Goal: Task Accomplishment & Management: Use online tool/utility

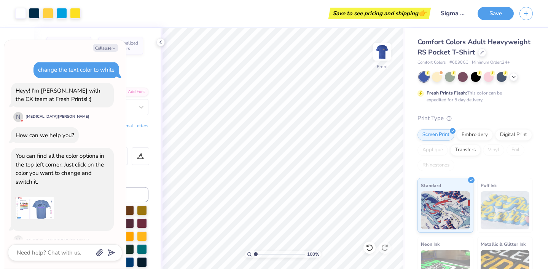
scroll to position [848, 0]
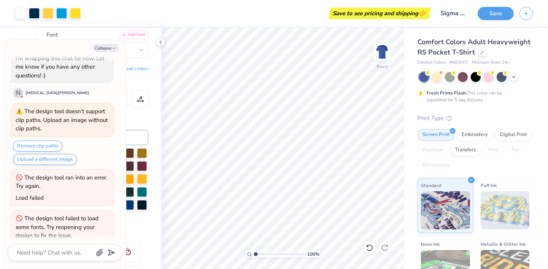
type textarea "x"
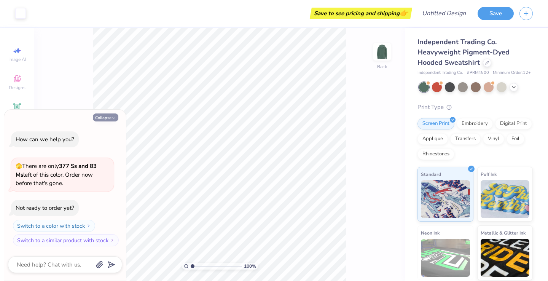
click at [112, 116] on icon "button" at bounding box center [114, 118] width 5 height 5
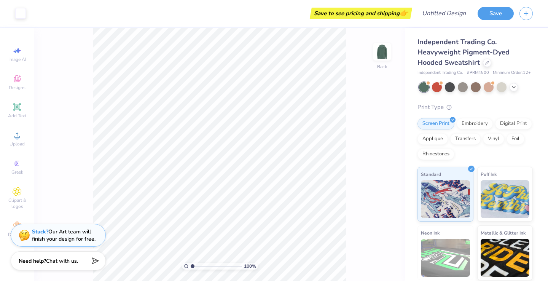
type textarea "x"
click at [486, 63] on icon at bounding box center [487, 62] width 3 height 3
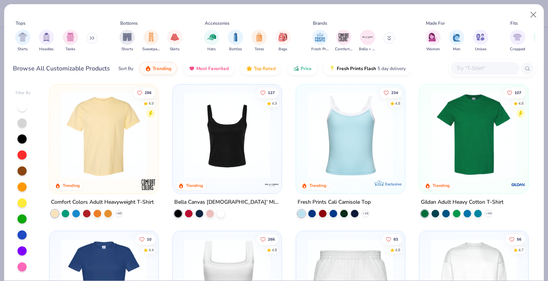
scroll to position [157, 0]
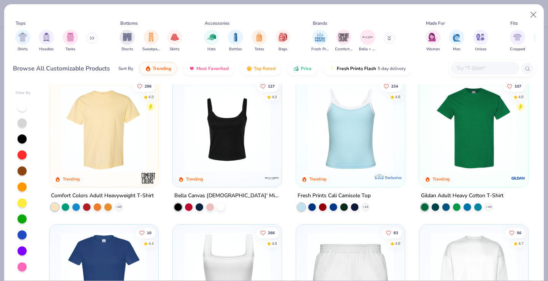
click at [114, 124] on img at bounding box center [104, 129] width 94 height 86
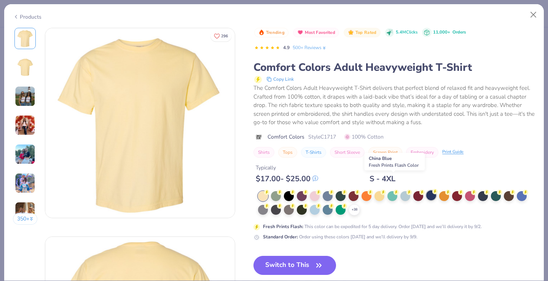
click at [426, 190] on div at bounding box center [431, 195] width 10 height 10
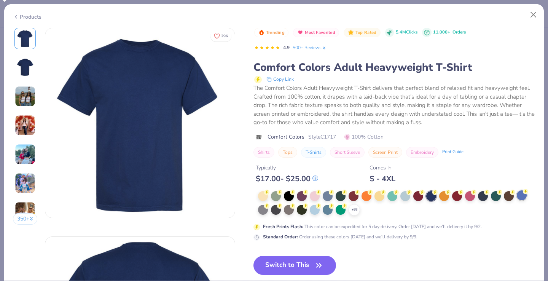
click at [517, 190] on div at bounding box center [522, 195] width 10 height 10
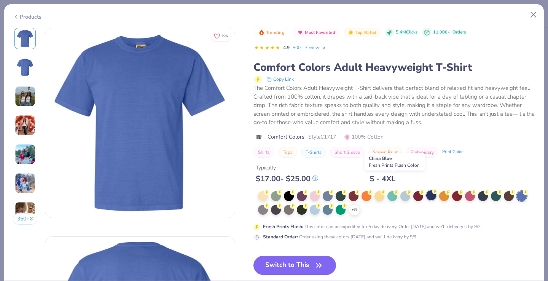
click at [426, 190] on div at bounding box center [431, 195] width 10 height 10
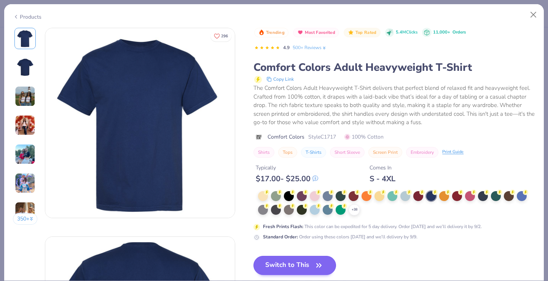
click at [265, 256] on button "Switch to This" at bounding box center [294, 265] width 83 height 19
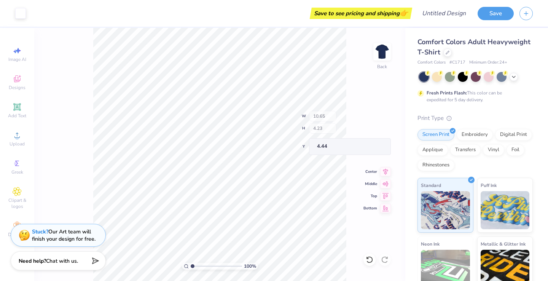
type input "6.78"
type input "1.15"
type input "7.52"
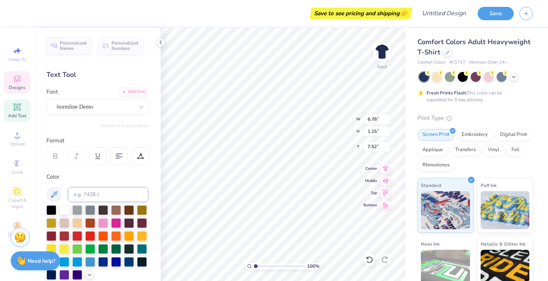
scroll to position [0, 2]
type textarea "[US_STATE][GEOGRAPHIC_DATA]"
click at [372, 120] on input "10.65" at bounding box center [376, 119] width 27 height 11
type input "9.65"
type input "2.66"
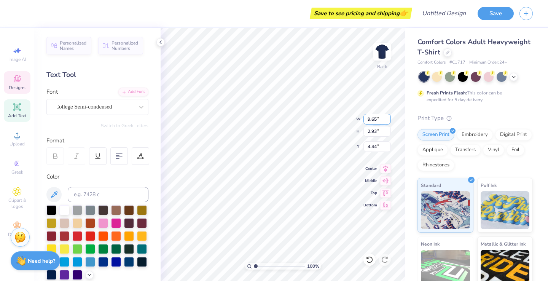
type input "4.58"
click at [97, 151] on div at bounding box center [98, 156] width 18 height 18
type input "9.89"
type input "2.84"
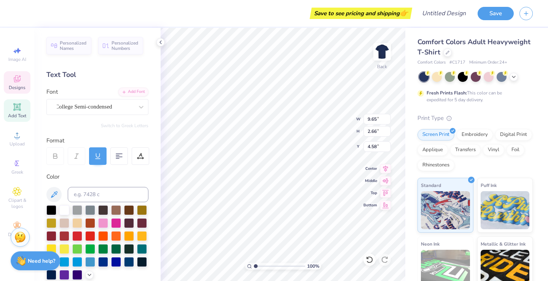
type input "4.49"
click at [97, 151] on div at bounding box center [98, 156] width 18 height 18
type input "9.65"
type input "2.66"
type input "4.58"
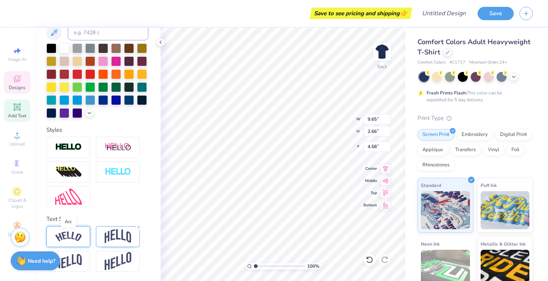
click at [69, 235] on img at bounding box center [68, 236] width 27 height 10
type input "10.86"
type input "2.06"
type input "4.88"
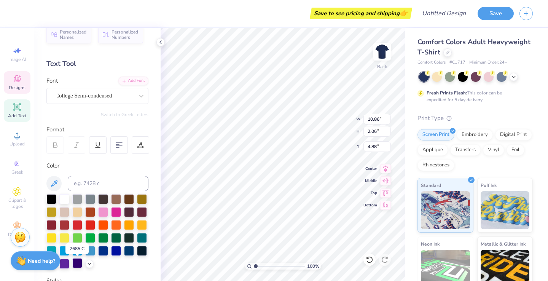
scroll to position [8, 0]
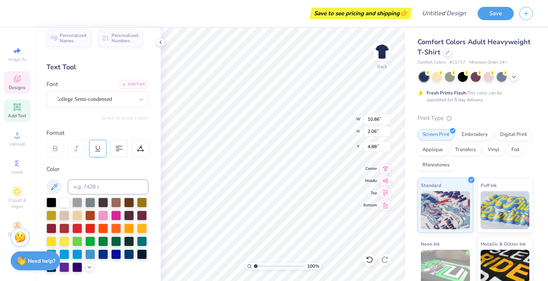
click at [94, 150] on icon at bounding box center [97, 148] width 7 height 7
type input "10.97"
type input "2.23"
type input "4.79"
type input "4.84"
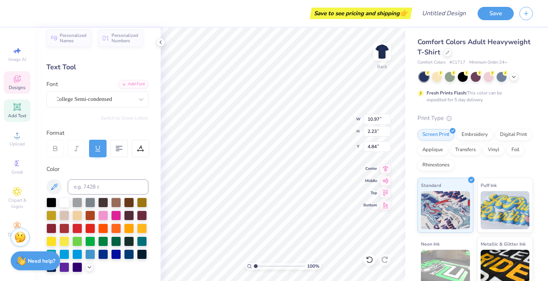
click at [98, 144] on div at bounding box center [98, 149] width 18 height 18
type input "10.86"
type input "2.06"
type input "4.93"
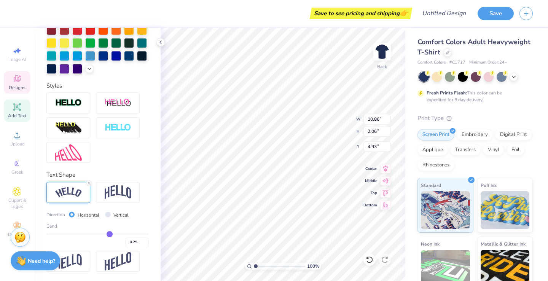
scroll to position [0, 0]
type input "0.27"
type input "0.25"
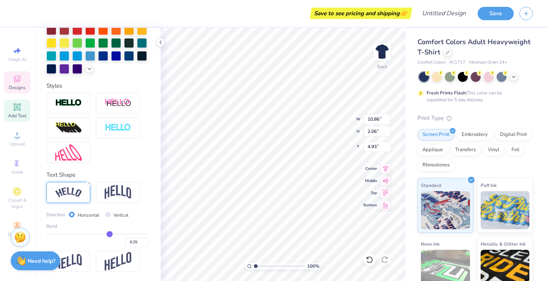
type input "0.22"
type input "0.21"
type input "0.19"
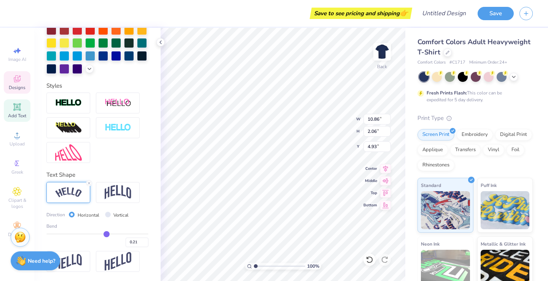
type input "0.19"
type input "0.18"
type input "0.16"
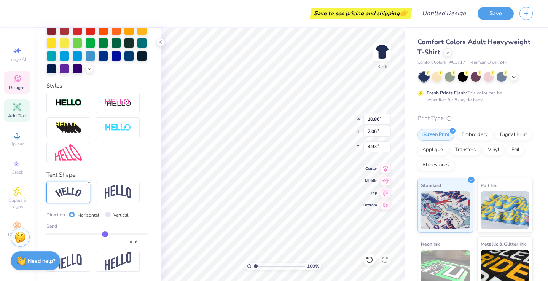
type input "0.13"
type input "0.1"
type input "0.10"
type input "0.09"
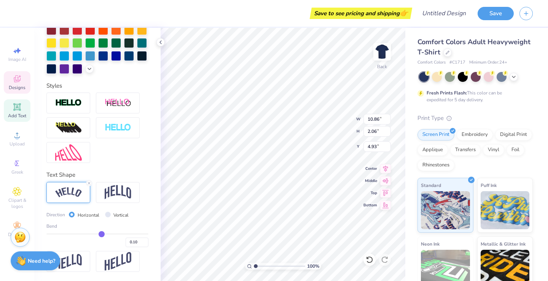
type input "0.09"
type input "0.07"
type input "0.06"
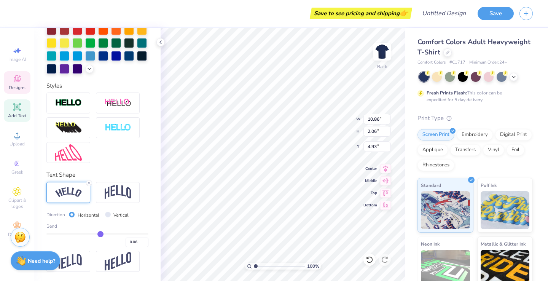
type input "0.05"
type input "0.04"
type input "0.03"
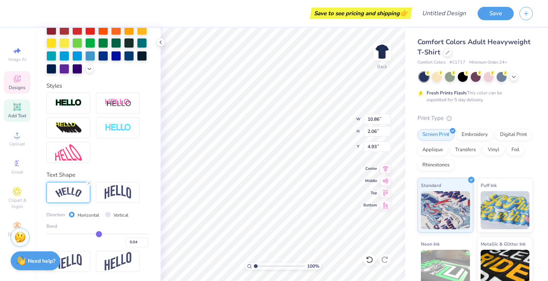
type input "0.03"
type input "0.02"
type input "0.01"
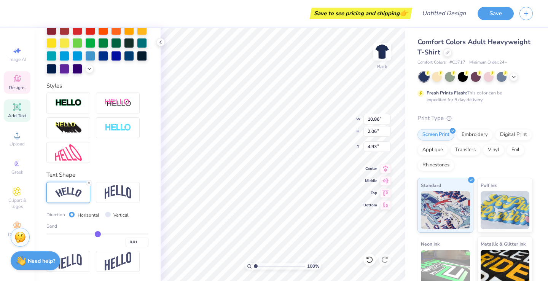
type input "0"
type input "0.00"
type input "-0.01"
type input "-0.02"
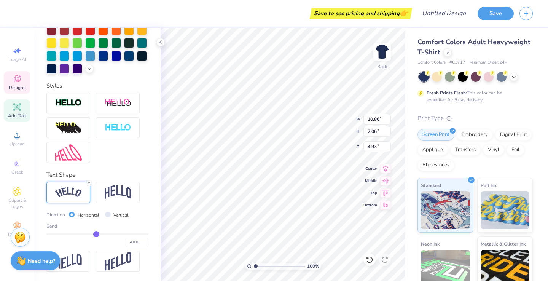
type input "-0.02"
type input "-0.03"
type input "-0.04"
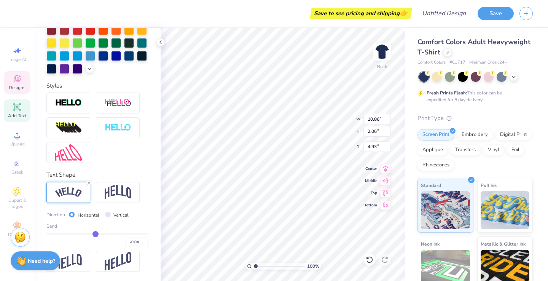
type input "-0.05"
type input "-0.06"
type input "-0.07"
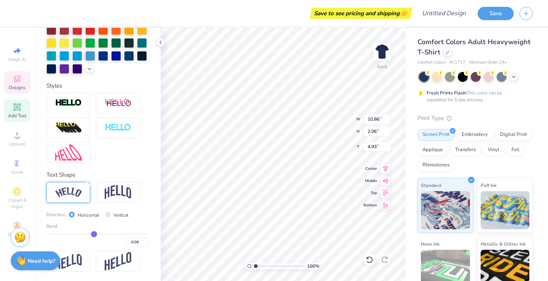
type input "-0.07"
type input "-0.08"
type input "-0.1"
type input "-0.10"
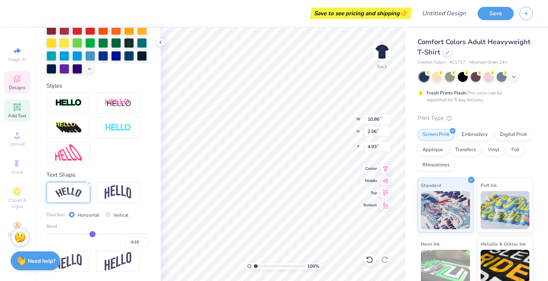
type input "-0.11"
type input "-0.12"
type input "-0.13"
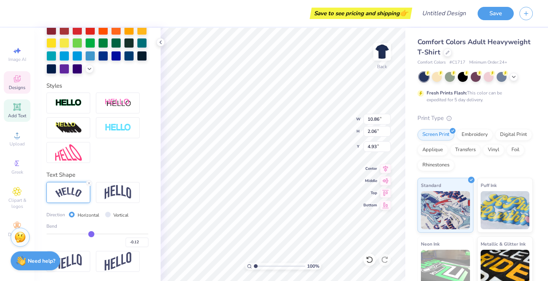
type input "-0.13"
type input "-0.14"
type input "-0.15"
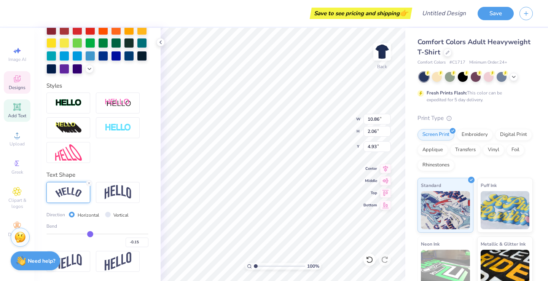
type input "-0.16"
type input "-0.17"
type input "-0.18"
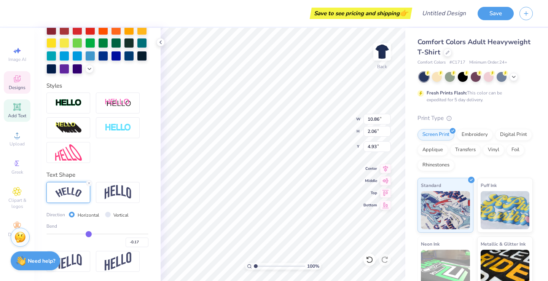
type input "-0.18"
type input "-0.19"
type input "-0.2"
type input "-0.20"
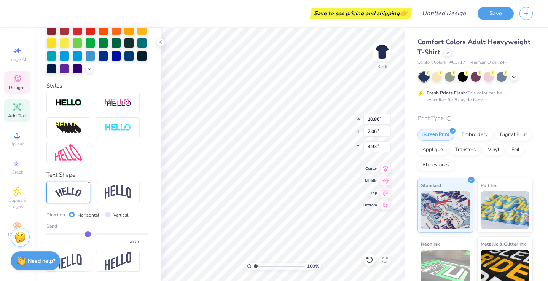
type input "-0.21"
type input "-0.22"
type input "-0.23"
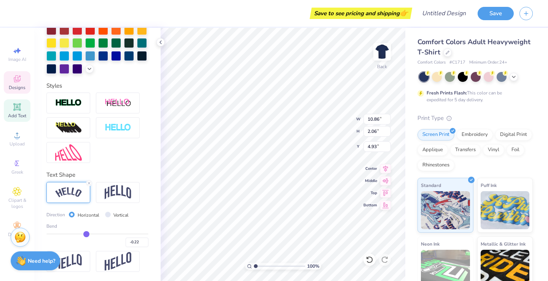
type input "-0.23"
type input "-0.24"
type input "-0.25"
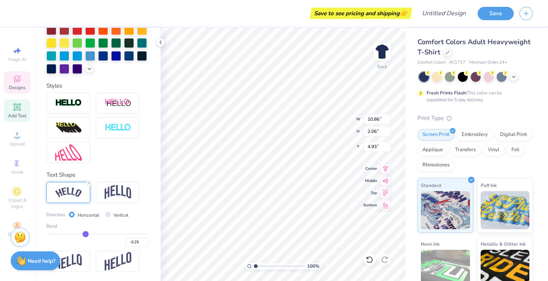
type input "-0.26"
type input "-0.27"
type input "-0.28"
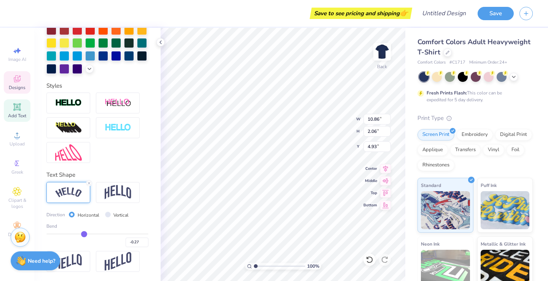
type input "-0.28"
type input "-0.29"
type input "-0.3"
type input "-0.30"
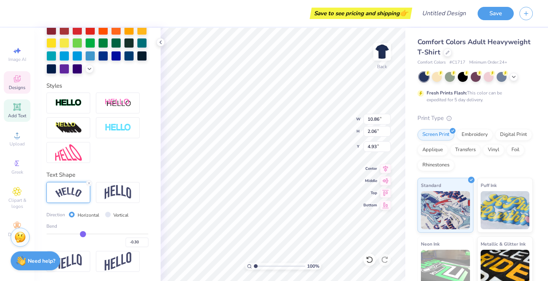
type input "-0.31"
type input "-0.32"
type input "-0.33"
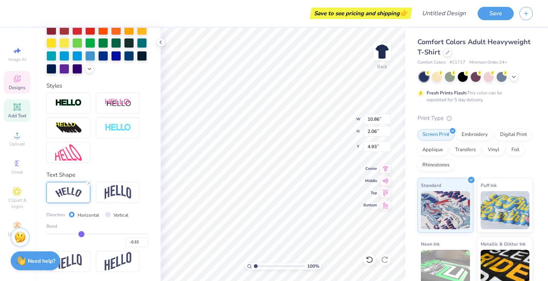
type input "-0.33"
type input "-0.34"
drag, startPoint x: 111, startPoint y: 233, endPoint x: 81, endPoint y: 230, distance: 29.8
type input "-0.34"
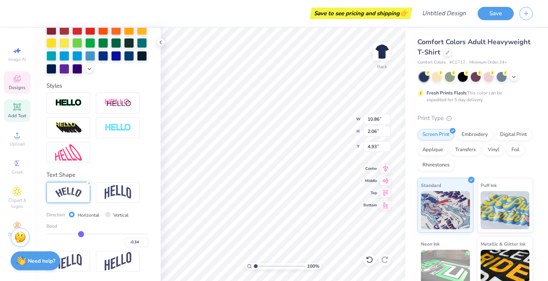
click at [81, 230] on div "Bend -0.34" at bounding box center [97, 235] width 102 height 24
type input "12.05"
type input "2.48"
type input "5.05"
type input "-0.31"
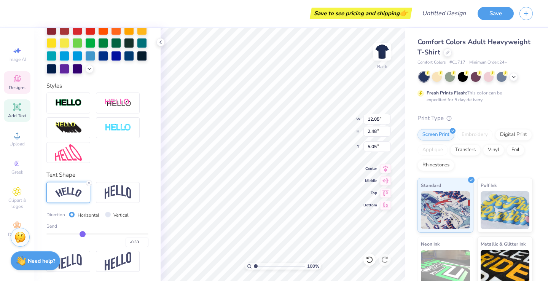
type input "-0.31"
type input "-0.29"
type input "-0.28"
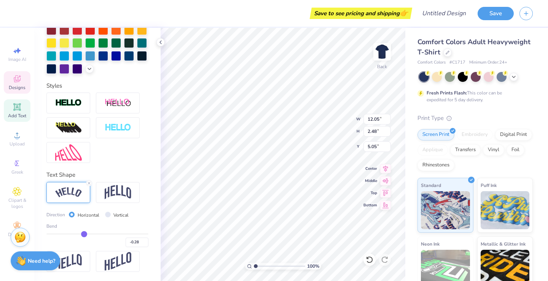
type input "-0.27"
type input "-0.25"
type input "-0.24"
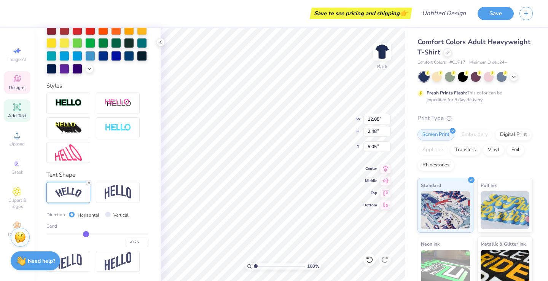
type input "-0.24"
type input "-0.22"
type input "-0.21"
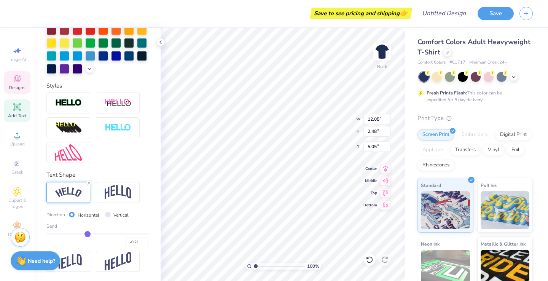
type input "-0.2"
type input "-0.20"
type input "-0.19"
type input "-0.18"
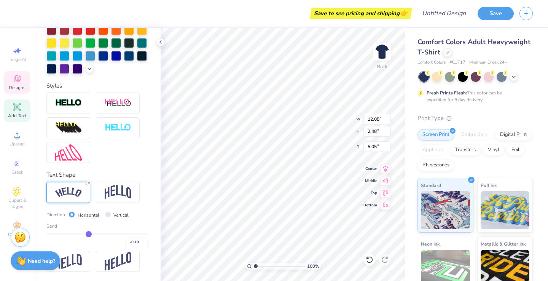
type input "-0.18"
type input "-0.17"
drag, startPoint x: 81, startPoint y: 232, endPoint x: 89, endPoint y: 233, distance: 7.6
type input "-0.17"
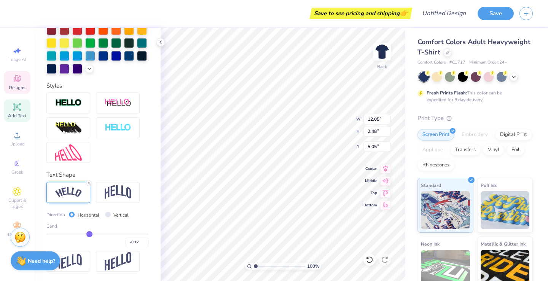
click at [89, 233] on input "range" at bounding box center [97, 233] width 102 height 1
type input "10.89"
type input "1.89"
type input "5.39"
type input "-0.16"
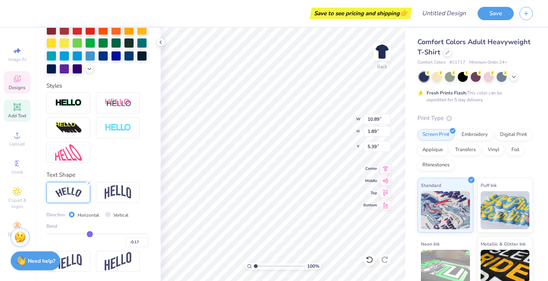
type input "-0.16"
type input "-0.15"
type input "-0.14"
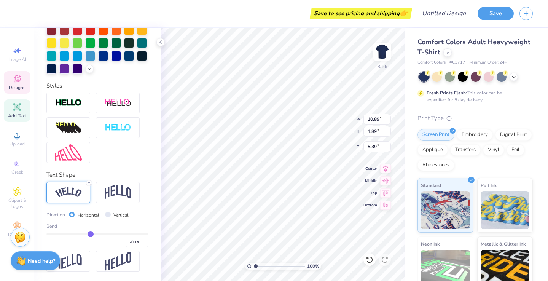
type input "-0.13"
type input "-0.12"
type input "-0.11"
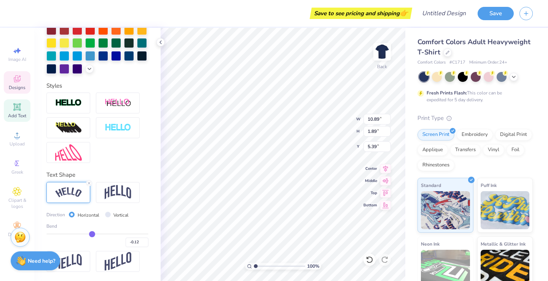
type input "-0.11"
type input "-0.1"
type input "-0.10"
type input "-0.09"
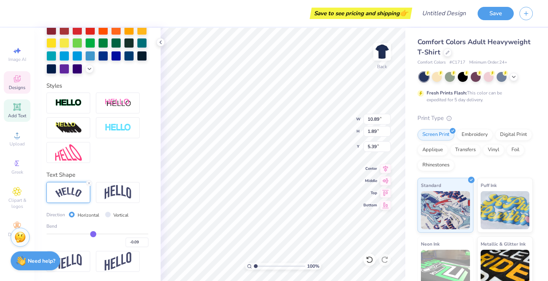
type input "-0.08"
type input "-0.07"
type input "-0.06"
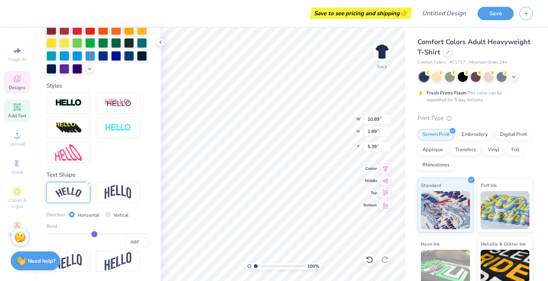
type input "-0.06"
type input "-0.05"
type input "-0.04"
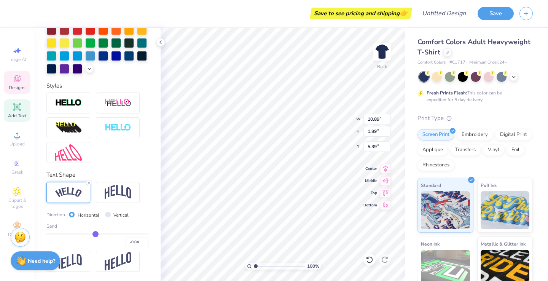
type input "-0.03"
type input "-0.02"
type input "-0.01"
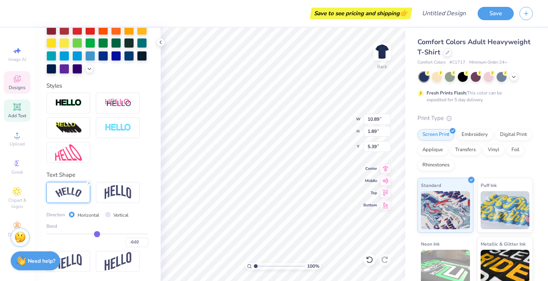
type input "-0.01"
type input "0"
type input "0.00"
type input "0.01"
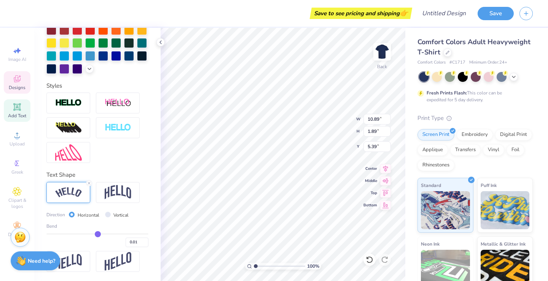
type input "0"
type input "0.00"
type input "-0.01"
type input "-0.02"
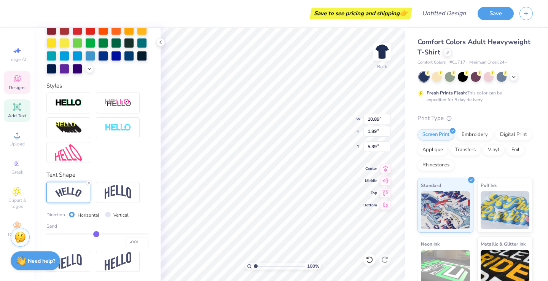
type input "-0.02"
drag, startPoint x: 89, startPoint y: 233, endPoint x: 97, endPoint y: 235, distance: 8.6
click at [97, 234] on input "range" at bounding box center [97, 233] width 102 height 1
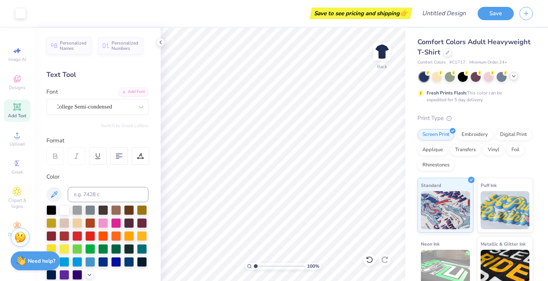
click at [516, 77] on icon at bounding box center [514, 76] width 6 height 6
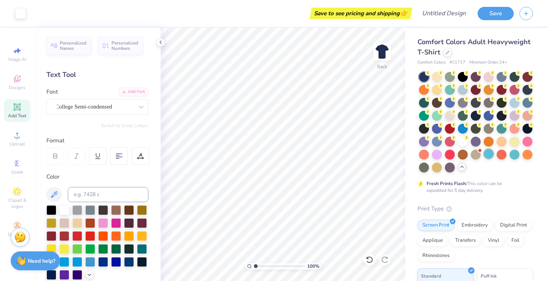
click at [491, 154] on div at bounding box center [489, 154] width 10 height 10
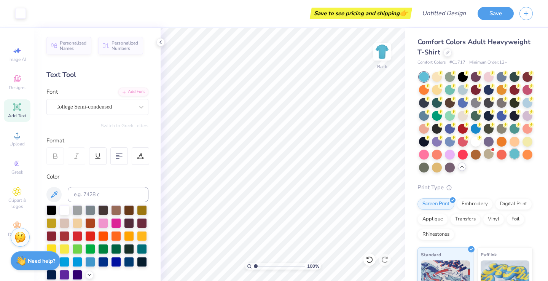
click at [514, 154] on div at bounding box center [515, 154] width 10 height 10
click at [463, 90] on div at bounding box center [463, 89] width 10 height 10
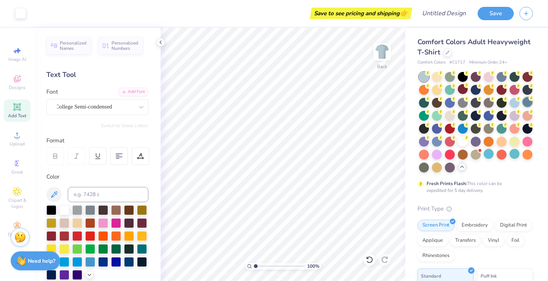
click at [527, 100] on div at bounding box center [528, 102] width 10 height 10
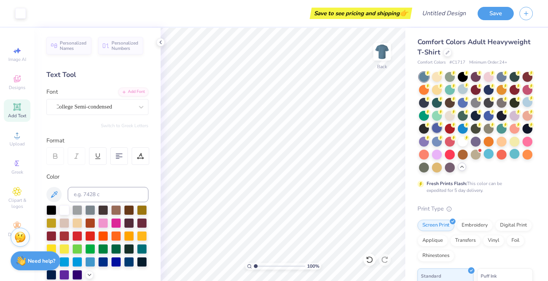
click at [438, 127] on div at bounding box center [437, 128] width 10 height 10
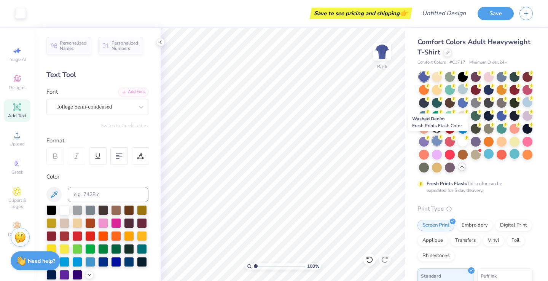
click at [436, 143] on div at bounding box center [437, 141] width 10 height 10
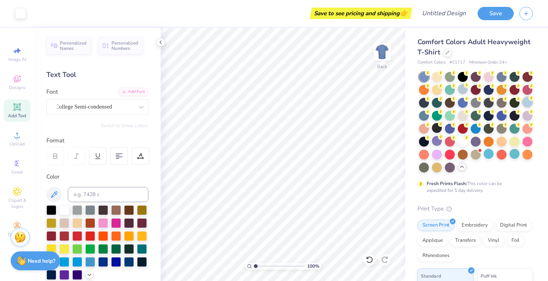
click at [526, 105] on div at bounding box center [528, 102] width 10 height 10
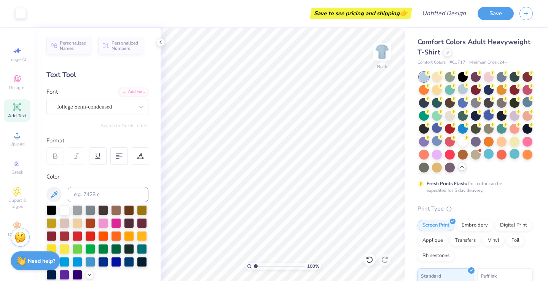
click at [492, 114] on div at bounding box center [489, 115] width 10 height 10
click at [464, 104] on div at bounding box center [463, 102] width 10 height 10
click at [440, 144] on div at bounding box center [437, 141] width 10 height 10
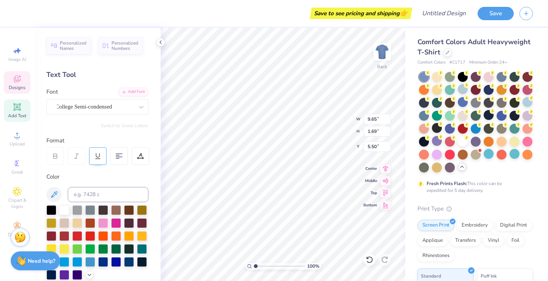
click at [98, 154] on icon at bounding box center [97, 156] width 7 height 7
click at [449, 93] on div at bounding box center [450, 89] width 10 height 10
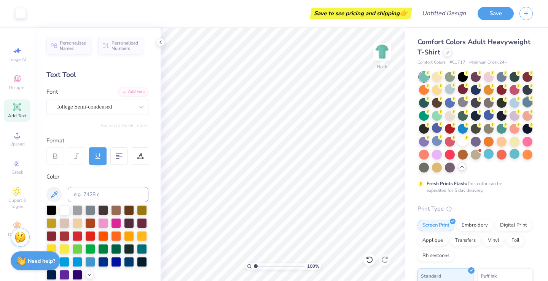
click at [527, 101] on div at bounding box center [528, 102] width 10 height 10
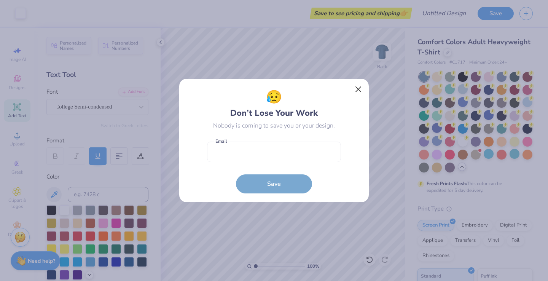
click at [354, 91] on button "Close" at bounding box center [358, 89] width 14 height 14
